Goal: Information Seeking & Learning: Learn about a topic

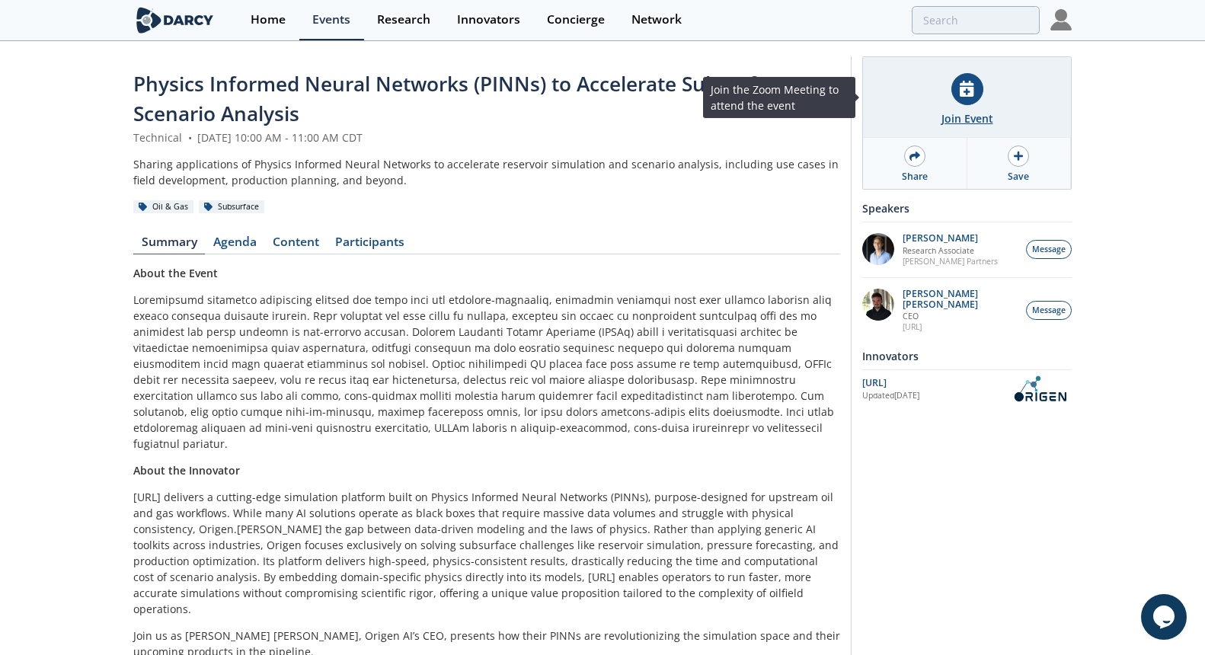
click at [966, 90] on icon at bounding box center [967, 89] width 14 height 16
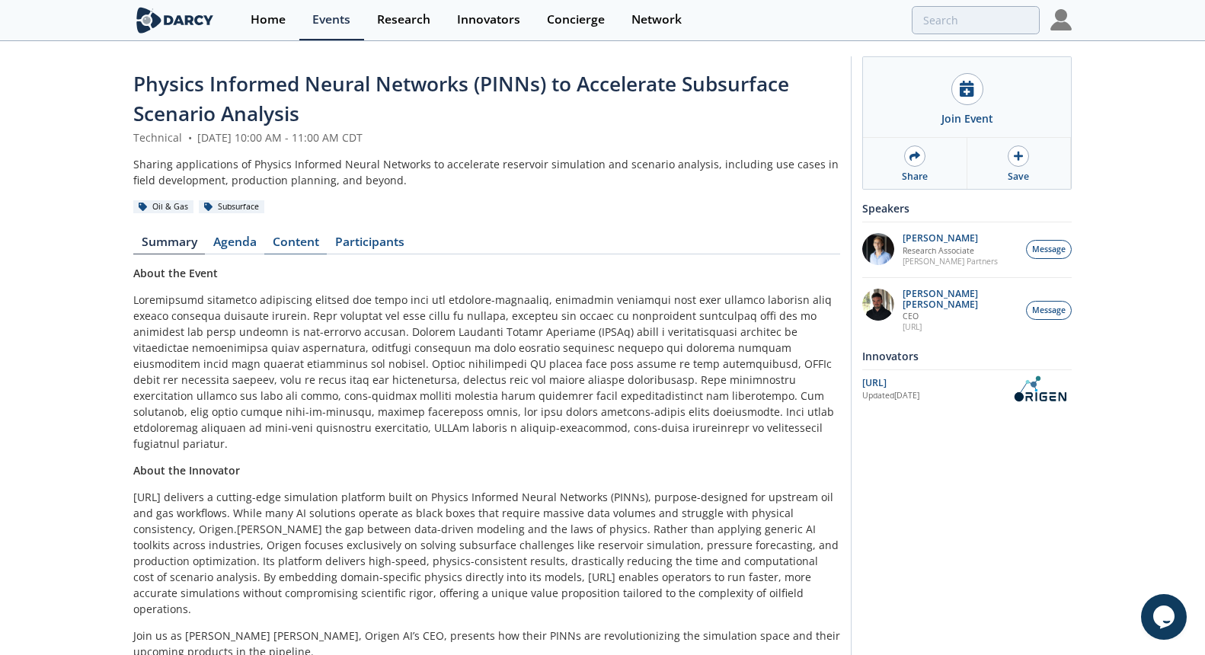
click at [296, 246] on link "Content" at bounding box center [295, 245] width 62 height 18
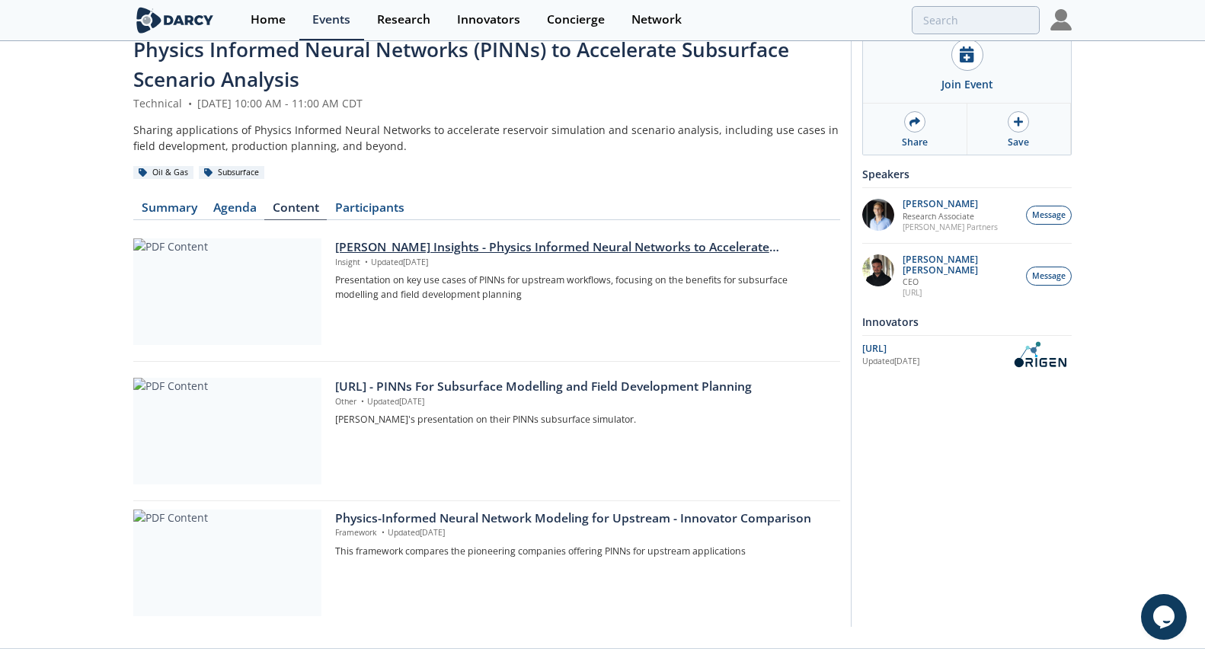
scroll to position [63, 0]
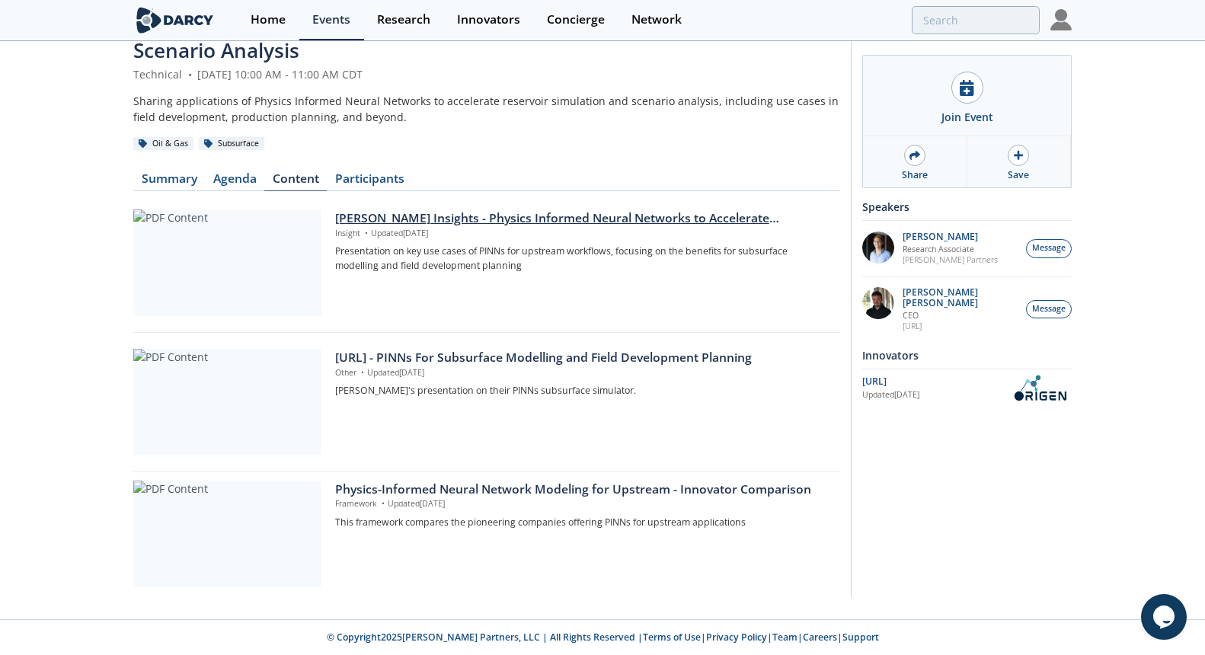
click at [706, 220] on div "[PERSON_NAME] Insights - Physics Informed Neural Networks to Accelerate Subsurf…" at bounding box center [582, 219] width 495 height 18
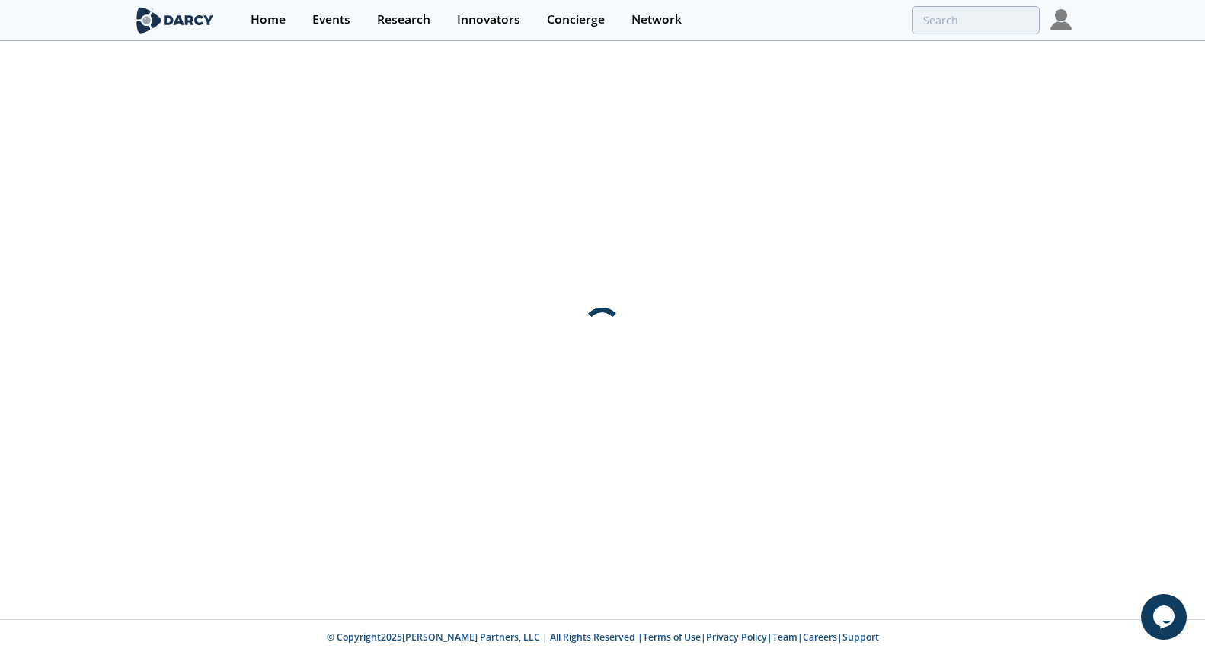
scroll to position [0, 0]
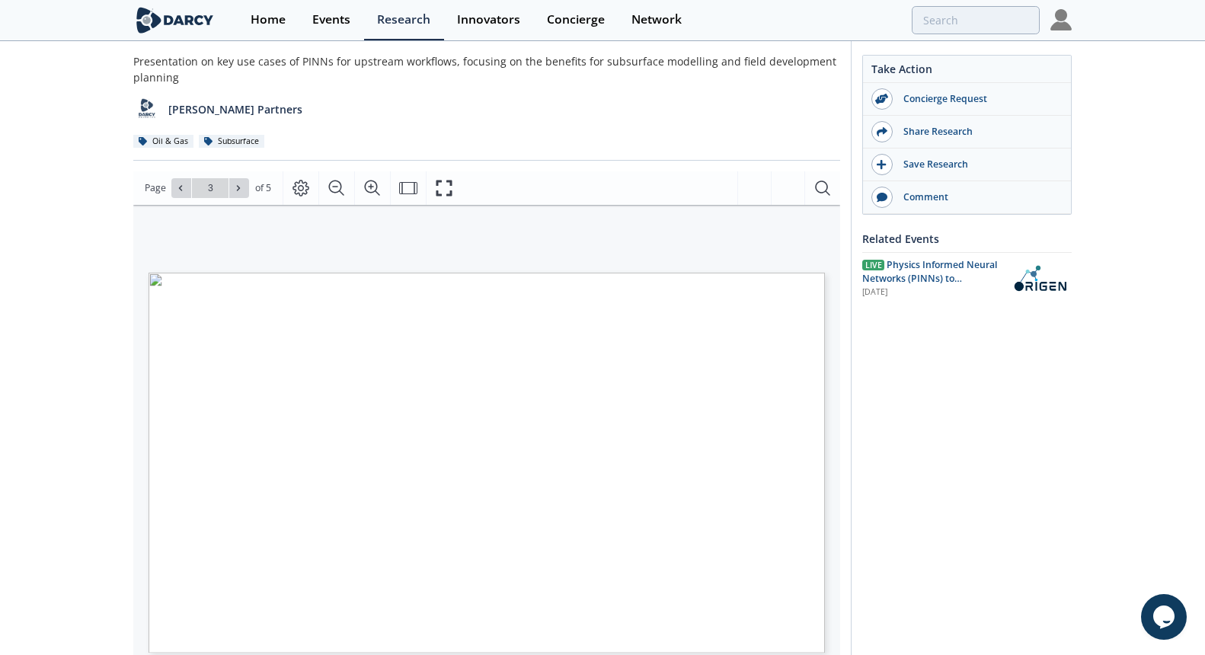
scroll to position [76, 0]
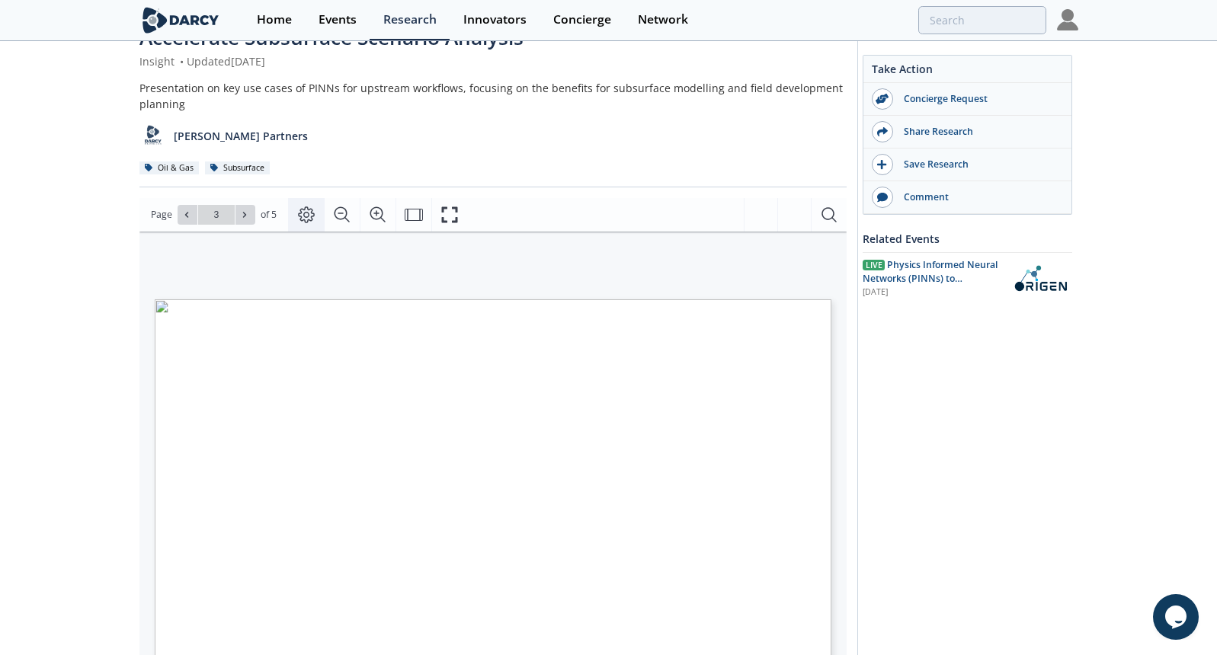
click at [309, 216] on icon "Page Layout" at bounding box center [306, 215] width 18 height 18
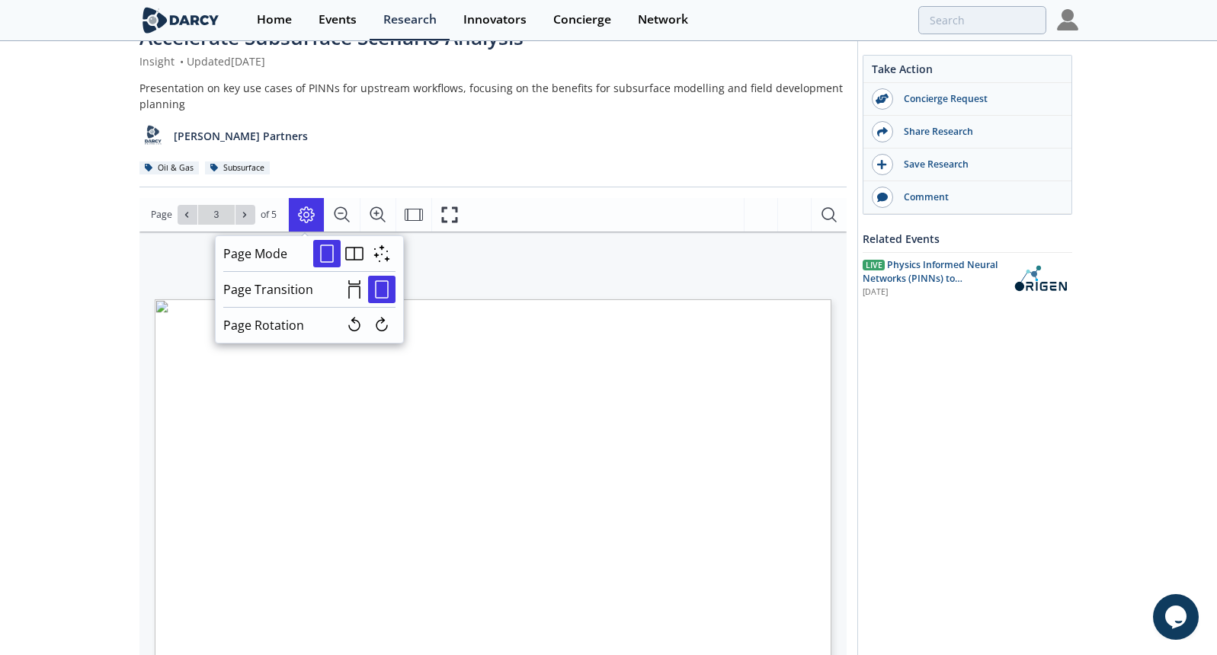
click at [479, 267] on div "PHYSICS-INFORMED NEURAL NETWORKS Applications CROSS-INDUSTRY APPLICATIONS AND S…" at bounding box center [485, 430] width 692 height 396
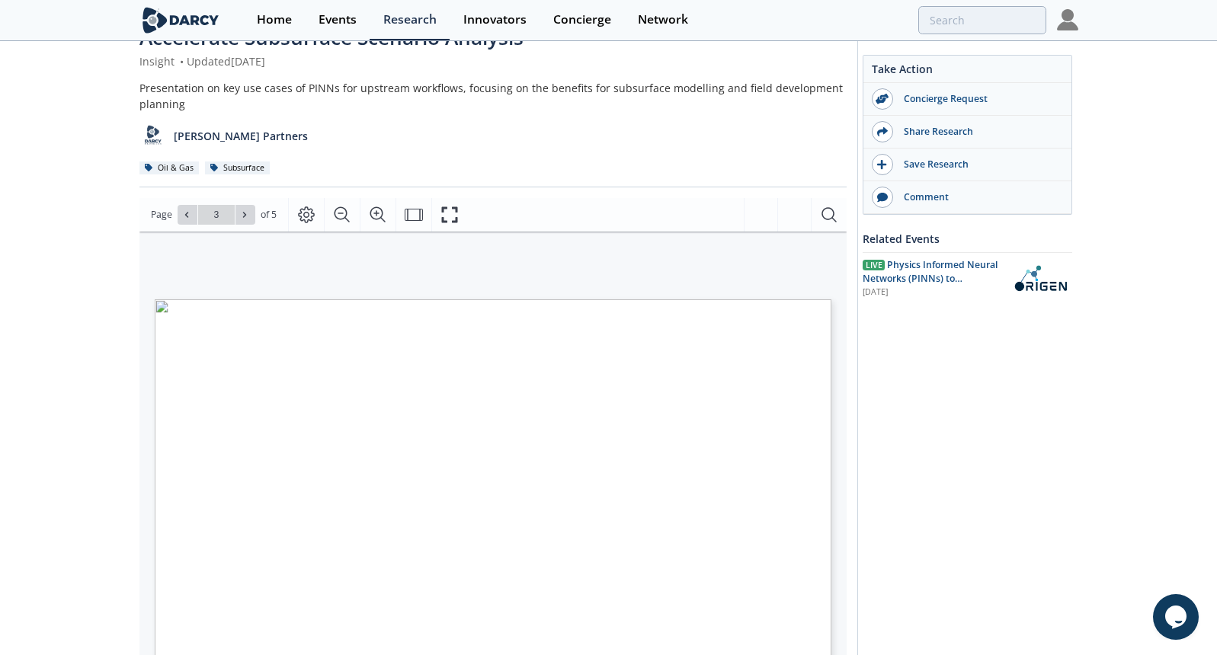
drag, startPoint x: 593, startPoint y: 358, endPoint x: 645, endPoint y: 290, distance: 86.0
click at [645, 290] on div "PHYSICS-INFORMED NEURAL NETWORKS Applications CROSS-INDUSTRY APPLICATIONS AND S…" at bounding box center [485, 430] width 692 height 396
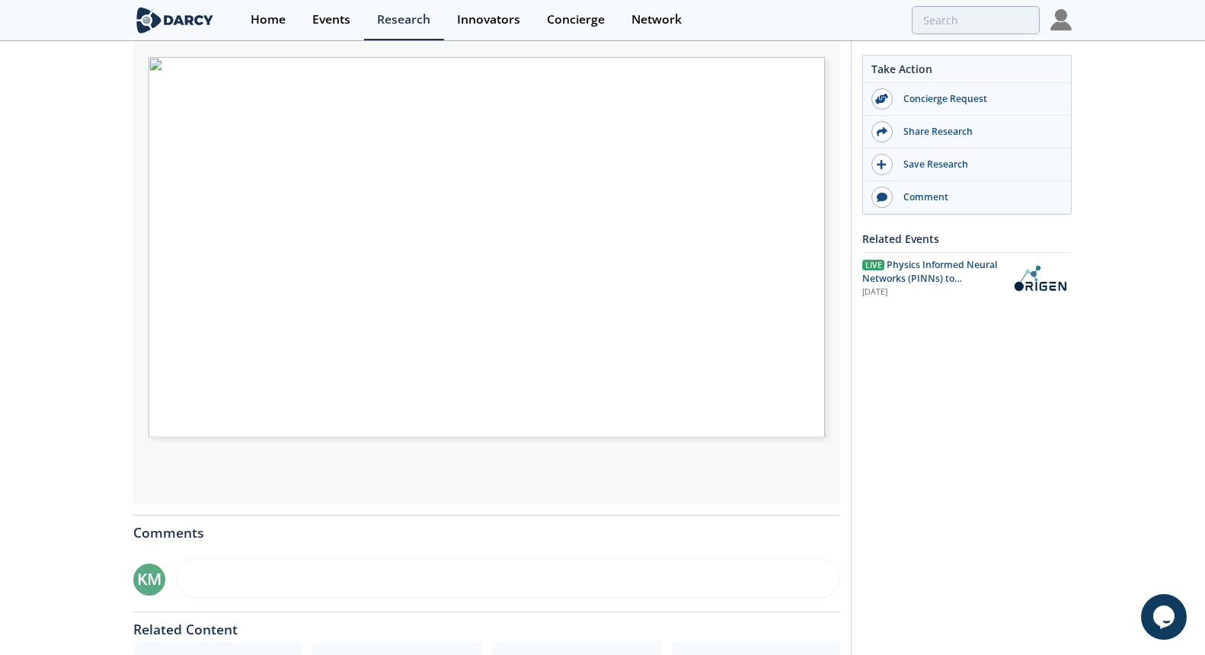
scroll to position [381, 0]
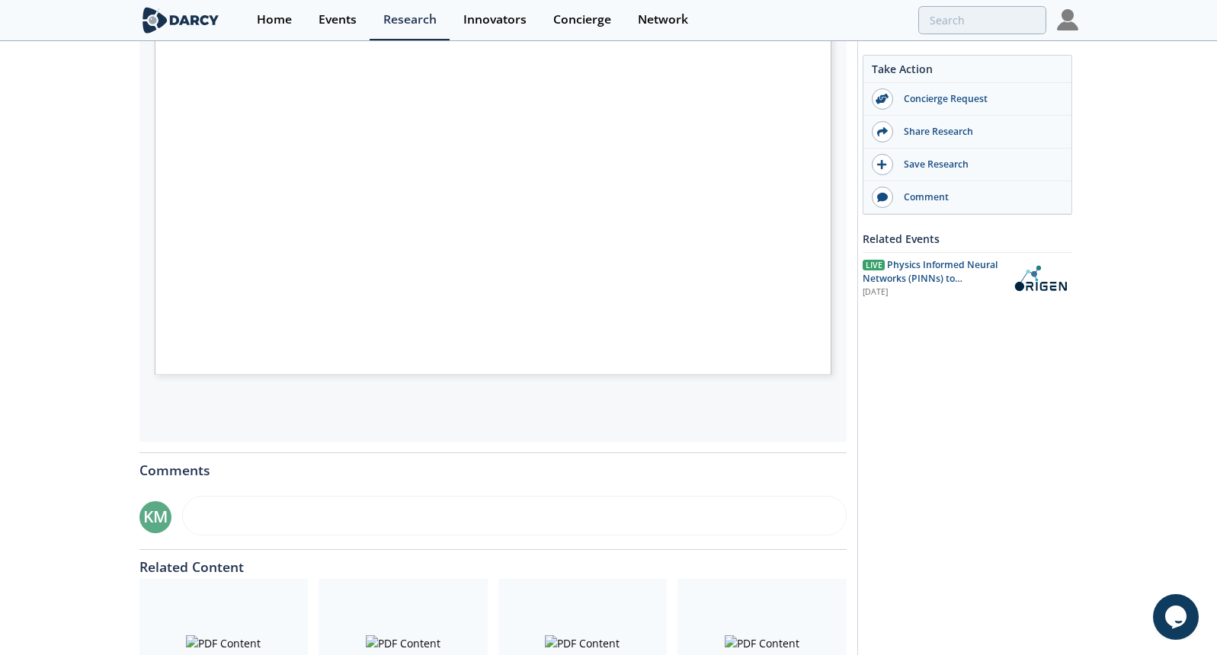
type input "1"
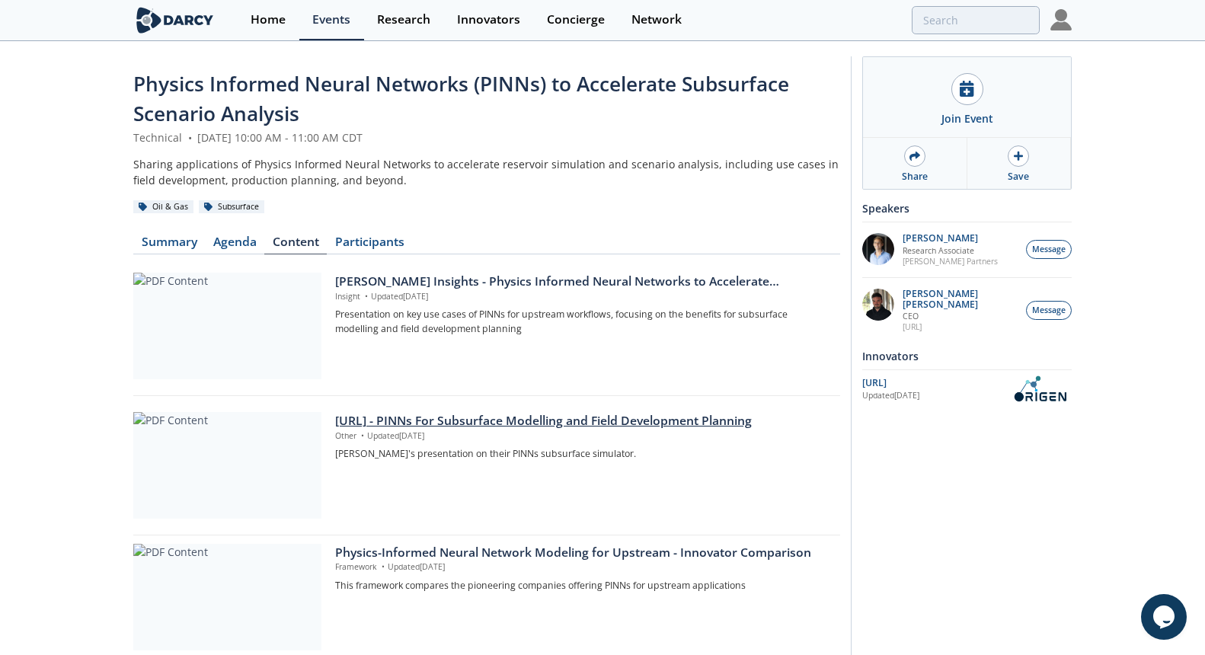
click at [430, 419] on div "[URL] - PINNs For Subsurface Modelling and Field Development Planning" at bounding box center [582, 421] width 495 height 18
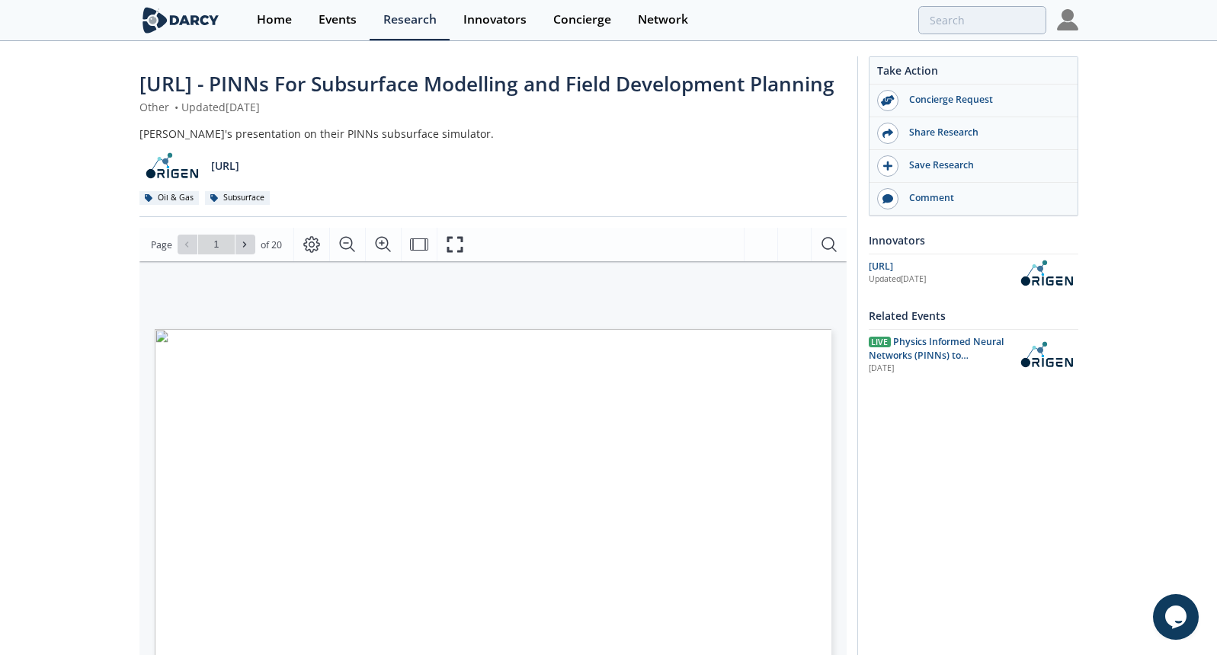
type input "2"
type input "1"
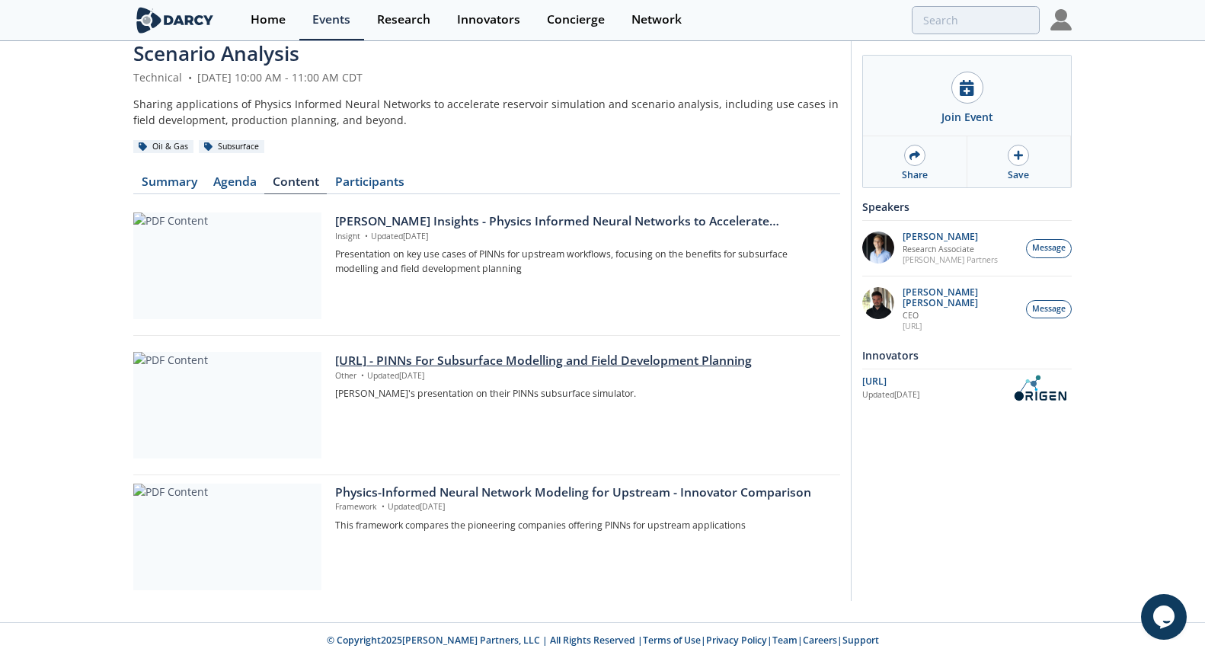
scroll to position [63, 0]
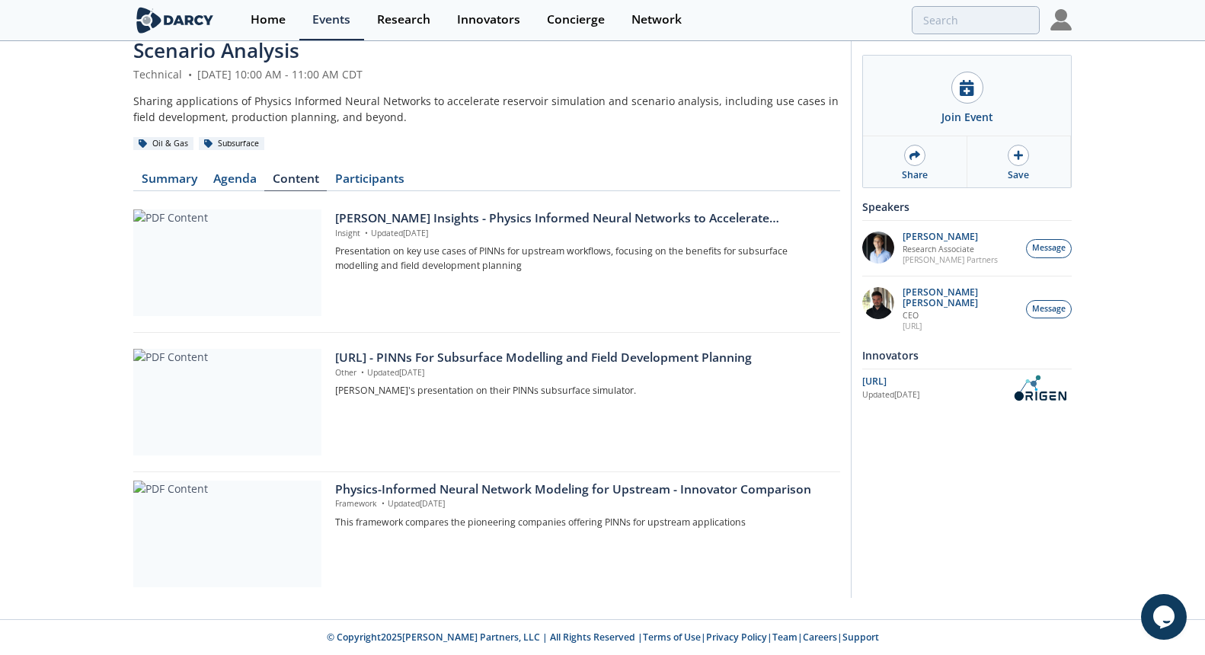
click at [443, 493] on div "Physics-Informed Neural Network Modeling for Upstream - Innovator Comparison" at bounding box center [582, 490] width 495 height 18
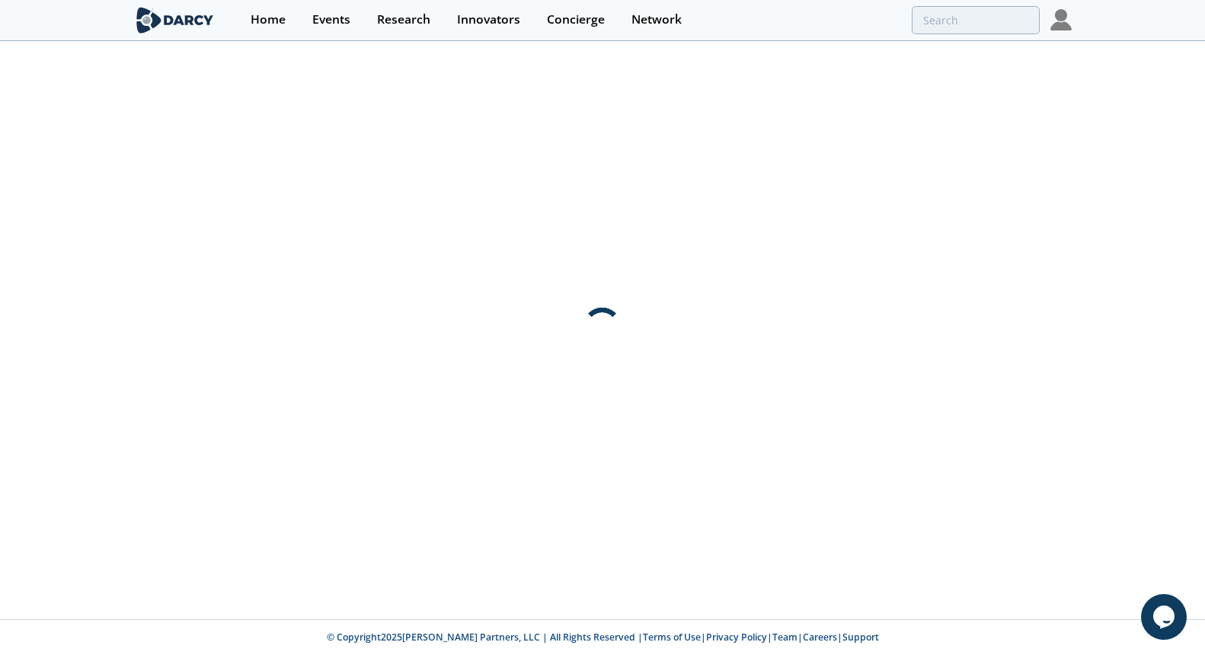
scroll to position [0, 0]
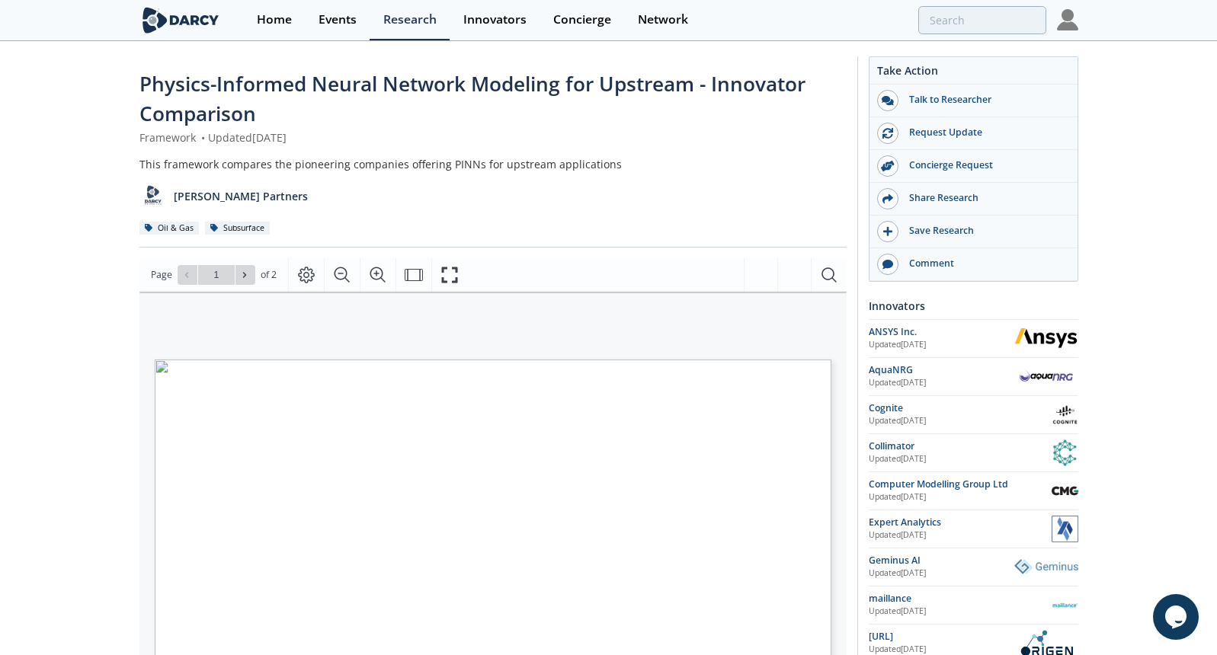
type input "2"
type input "1"
